Goal: Task Accomplishment & Management: Manage account settings

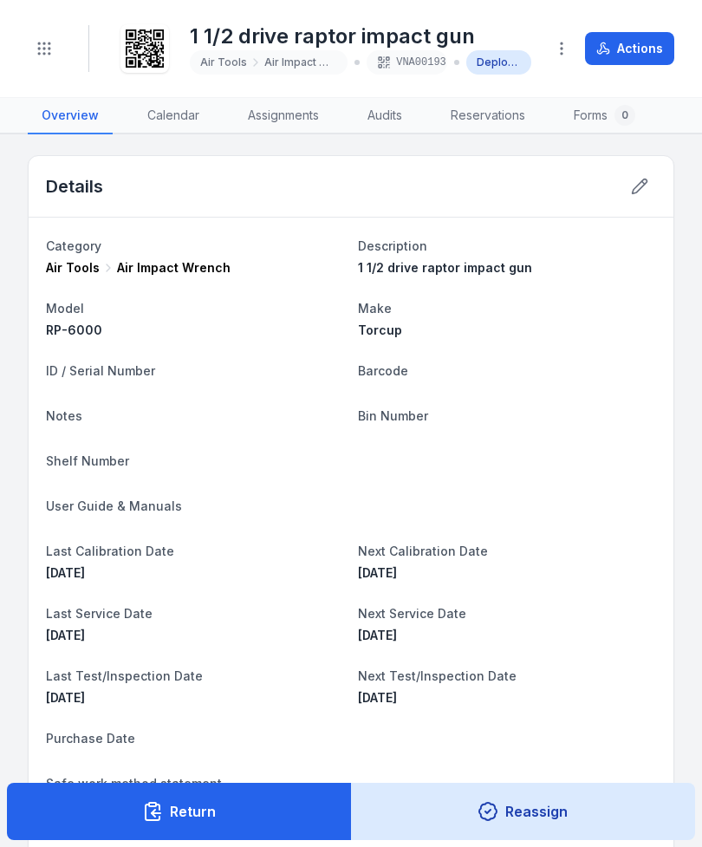
click at [43, 55] on icon "Toggle navigation" at bounding box center [44, 48] width 17 height 17
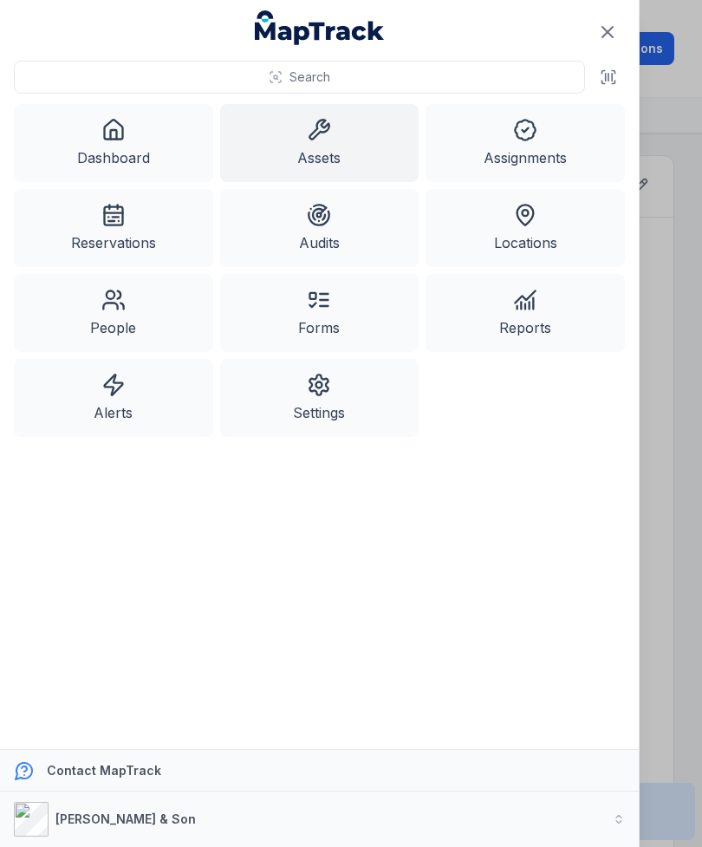
click at [293, 140] on link "Assets" at bounding box center [319, 143] width 199 height 78
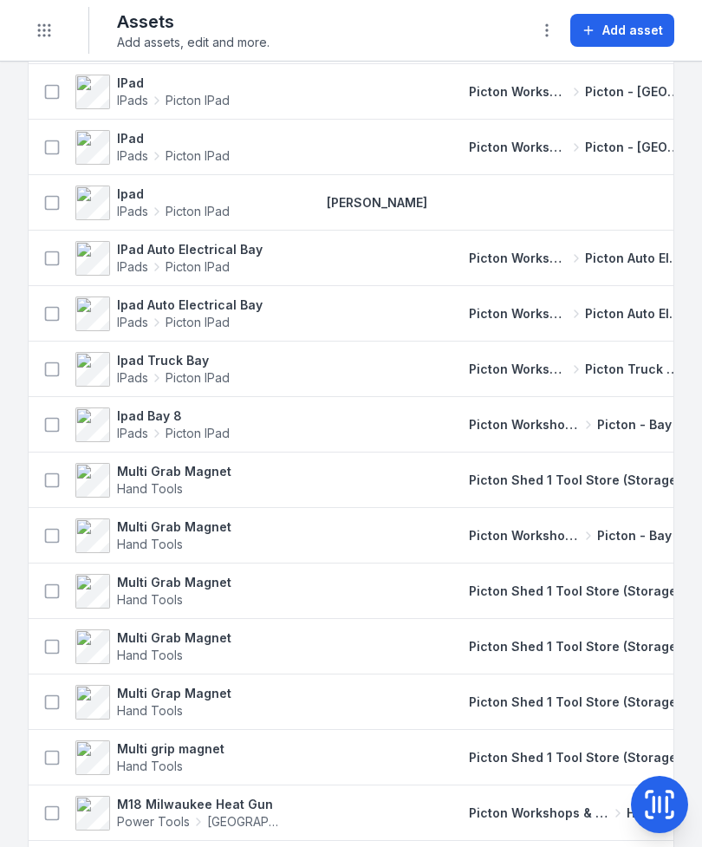
scroll to position [1279, 0]
click at [634, 802] on button at bounding box center [659, 804] width 57 height 57
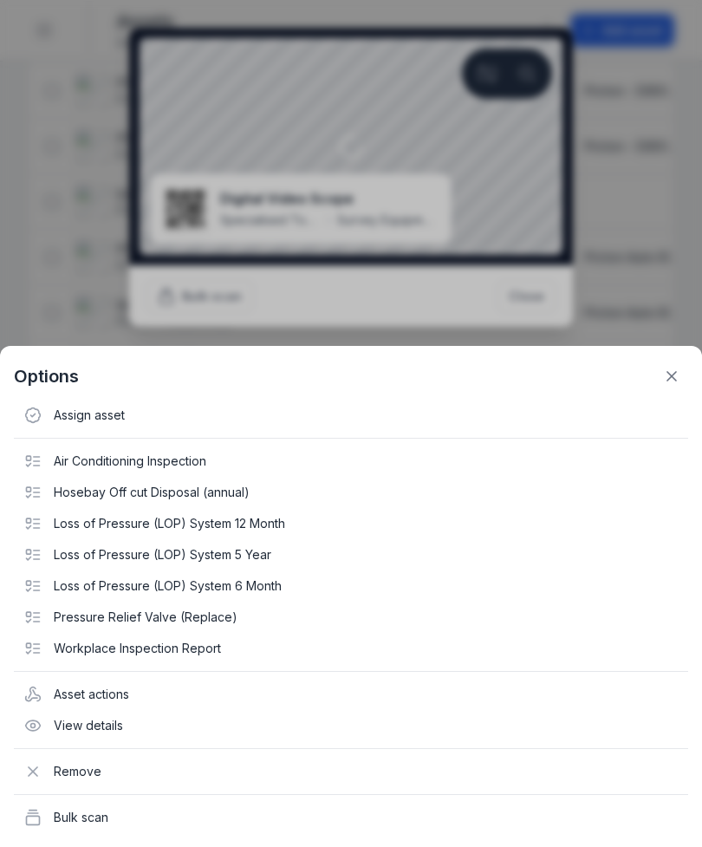
click at [660, 390] on div "Options" at bounding box center [351, 376] width 674 height 33
click at [668, 372] on icon at bounding box center [671, 376] width 9 height 9
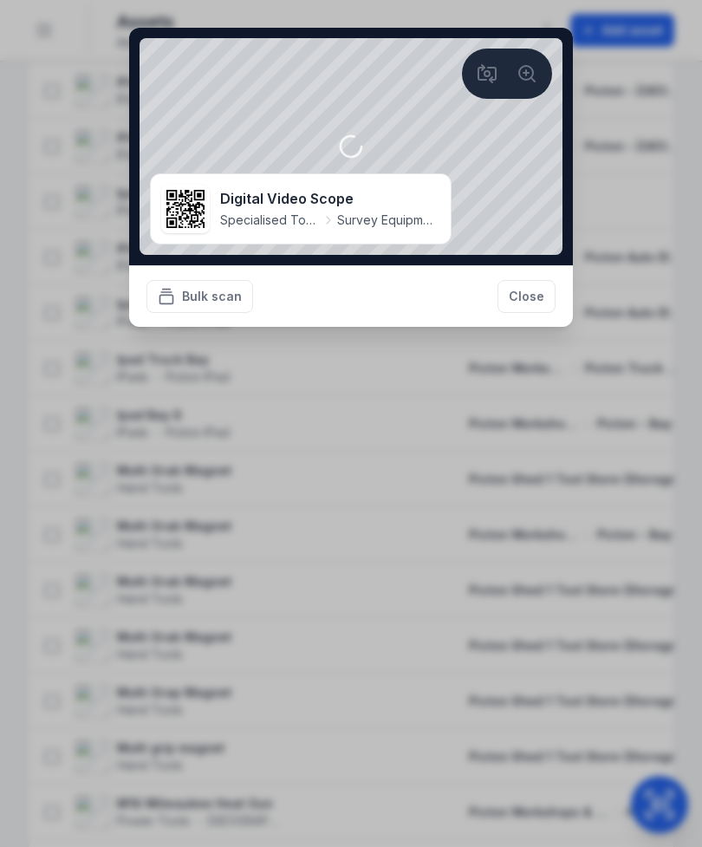
click at [192, 296] on button "Bulk scan" at bounding box center [199, 296] width 107 height 33
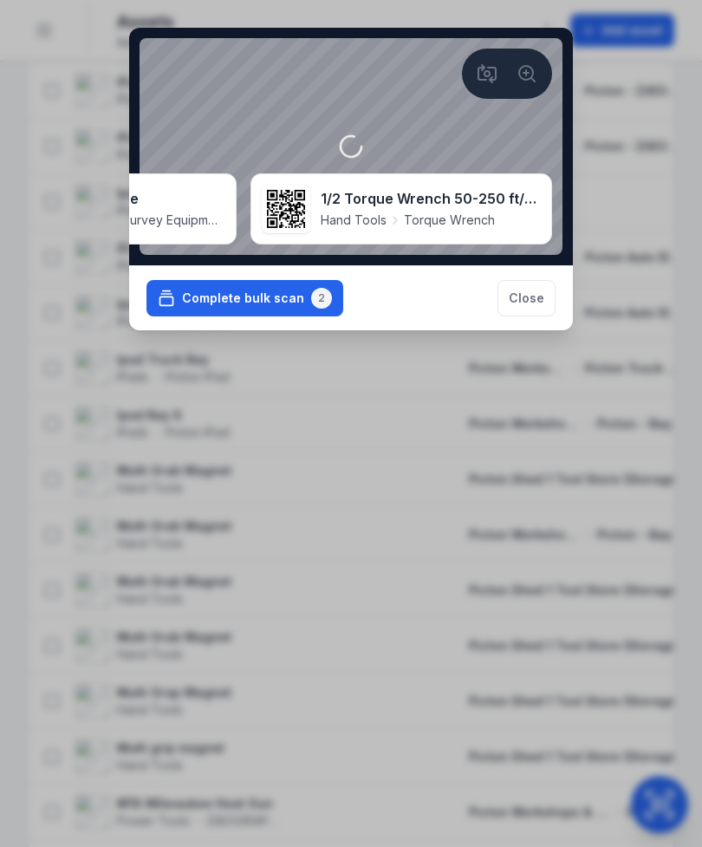
click at [280, 316] on button "Complete bulk scan 2" at bounding box center [244, 298] width 197 height 36
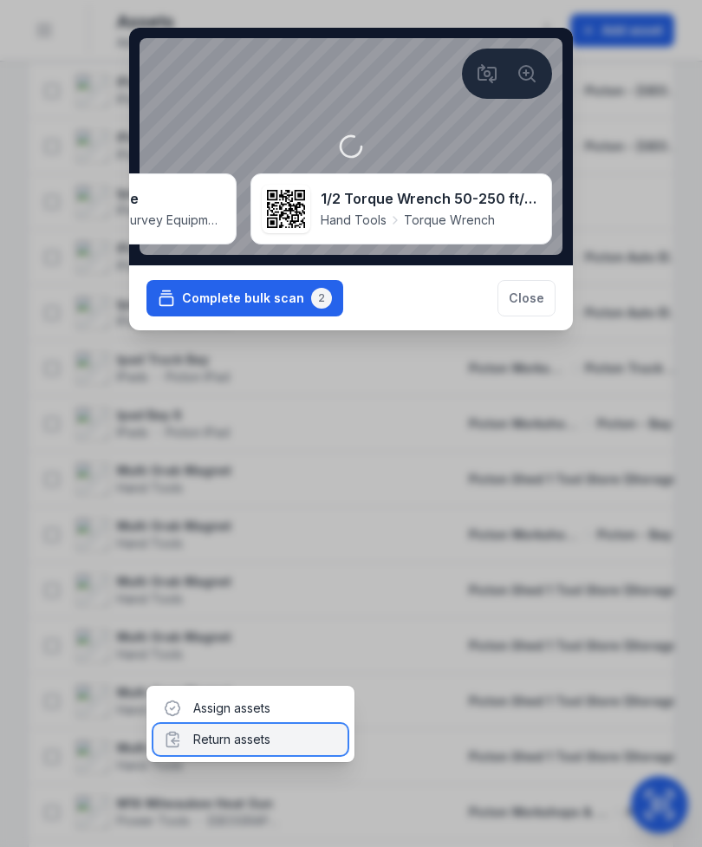
click at [292, 753] on div "Return assets" at bounding box center [250, 739] width 194 height 31
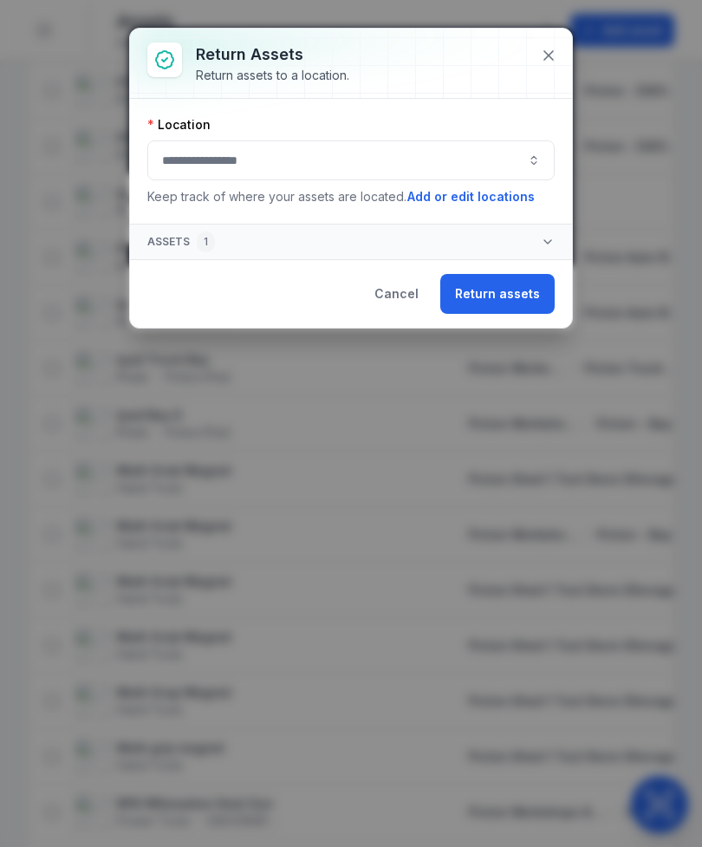
click at [408, 167] on button "button" at bounding box center [350, 160] width 407 height 40
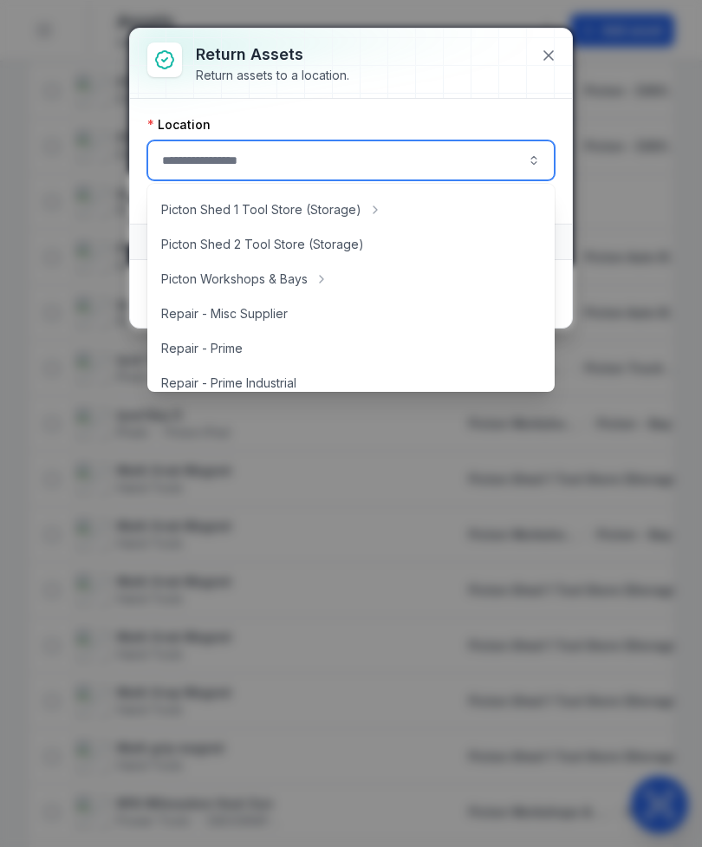
scroll to position [344, 0]
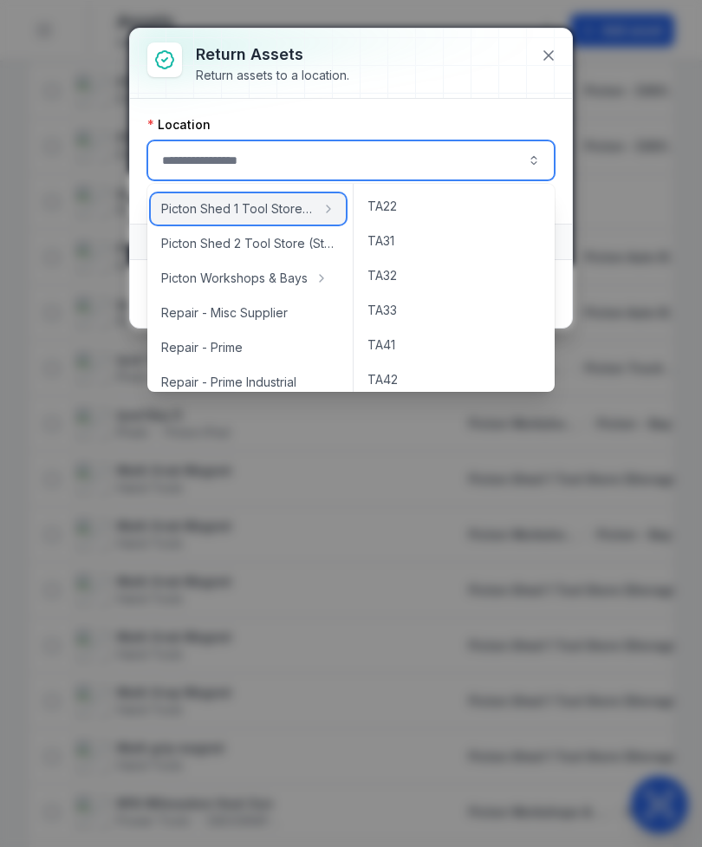
click at [299, 210] on span "Picton Shed 1 Tool Store (Storage)" at bounding box center [237, 208] width 153 height 17
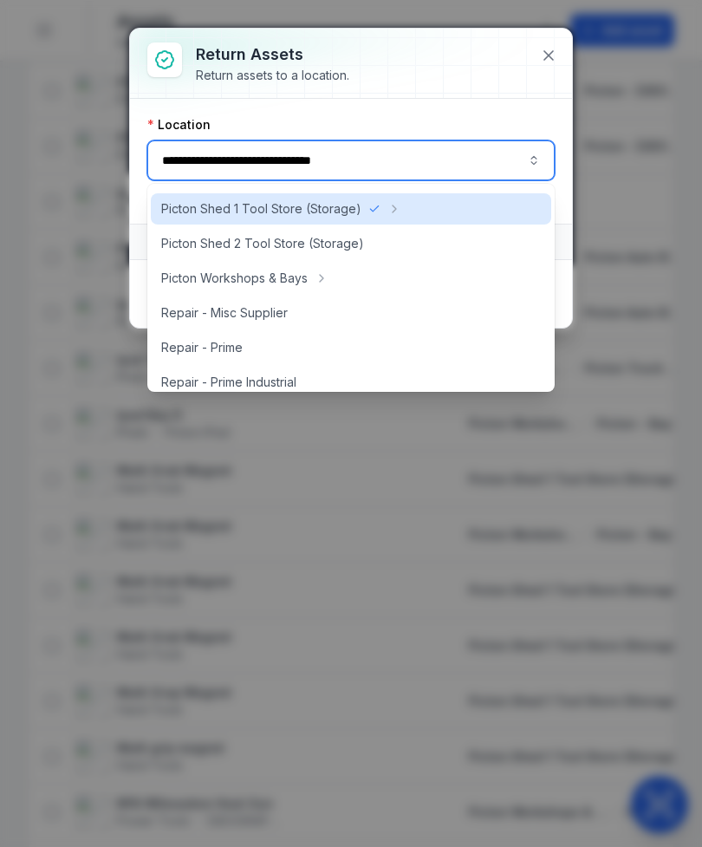
type input "**********"
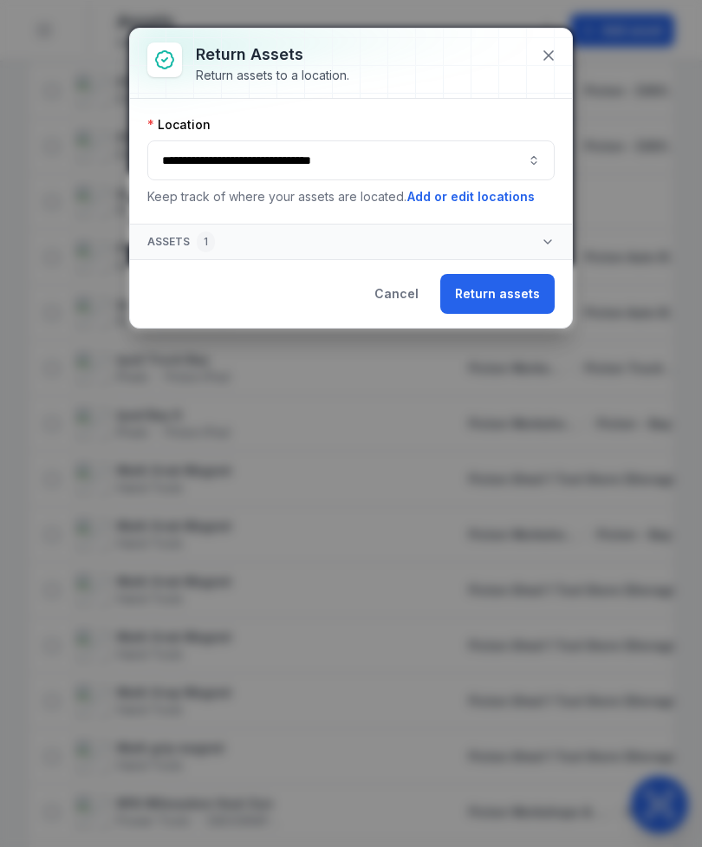
click at [503, 299] on button "Return assets" at bounding box center [497, 294] width 114 height 40
